Goal: Task Accomplishment & Management: Manage account settings

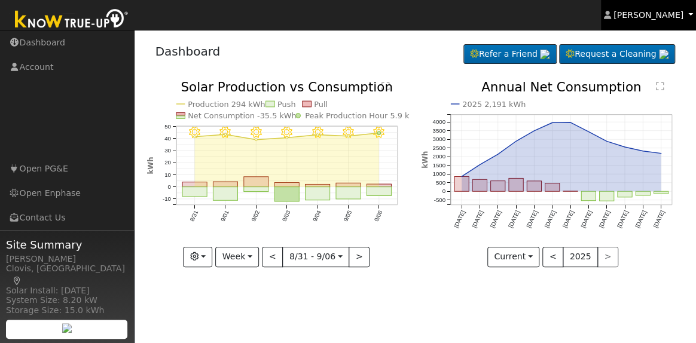
click at [667, 10] on span "[PERSON_NAME]" at bounding box center [649, 15] width 70 height 10
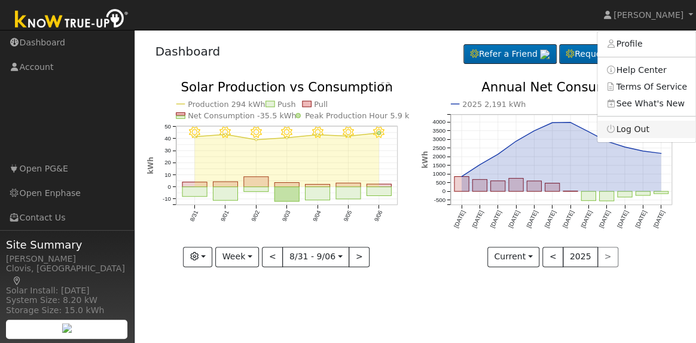
click at [634, 134] on link "Log Out" at bounding box center [646, 129] width 98 height 17
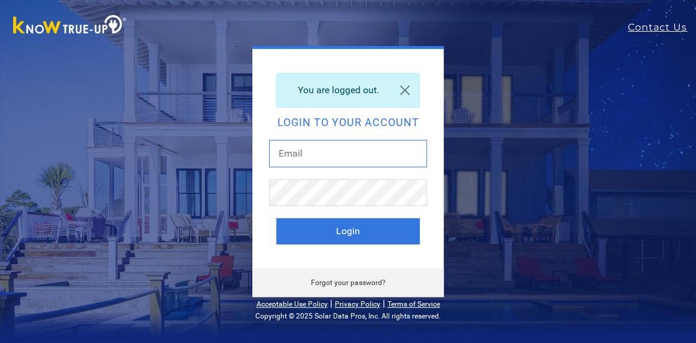
click at [365, 152] on input "text" at bounding box center [348, 154] width 158 height 28
type input "[EMAIL_ADDRESS][DOMAIN_NAME]"
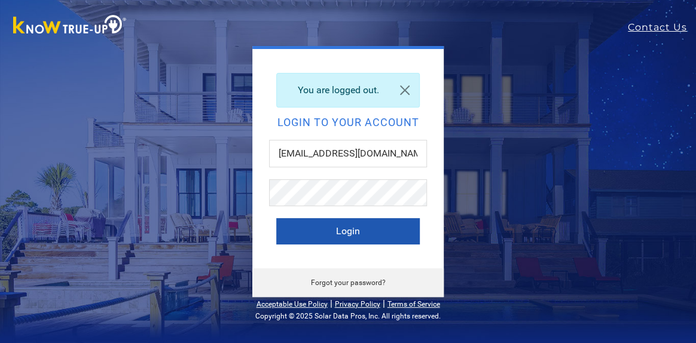
click at [359, 237] on button "Login" at bounding box center [348, 231] width 144 height 26
